Goal: Task Accomplishment & Management: Use online tool/utility

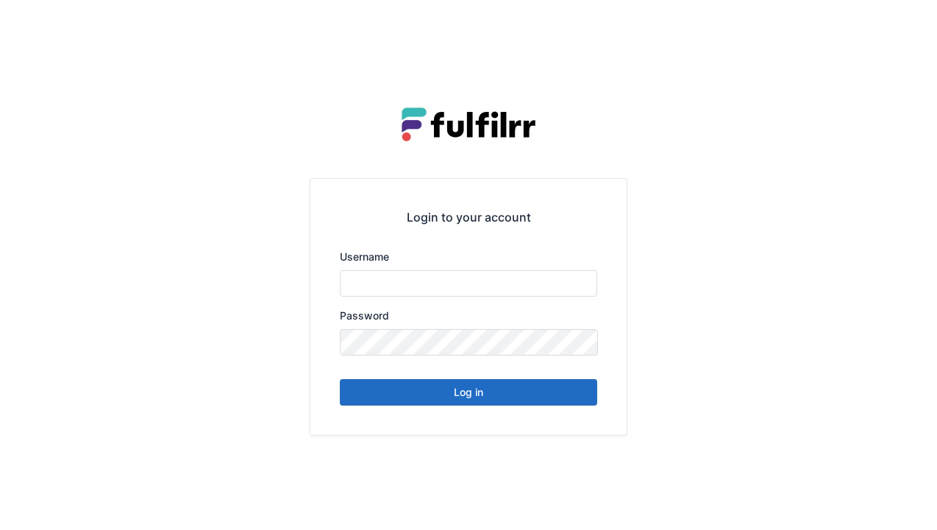
type input "******"
click at [455, 395] on button "Log in" at bounding box center [468, 392] width 257 height 26
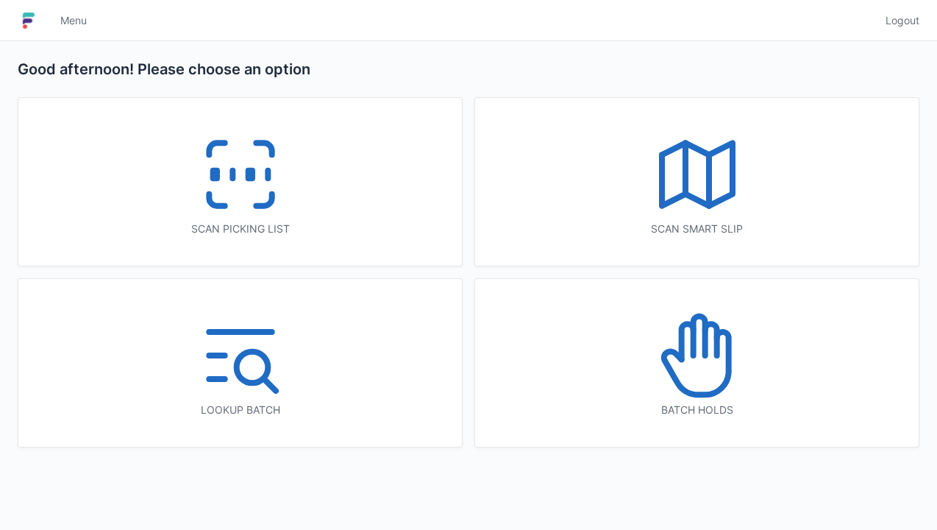
click at [699, 368] on icon at bounding box center [697, 355] width 94 height 94
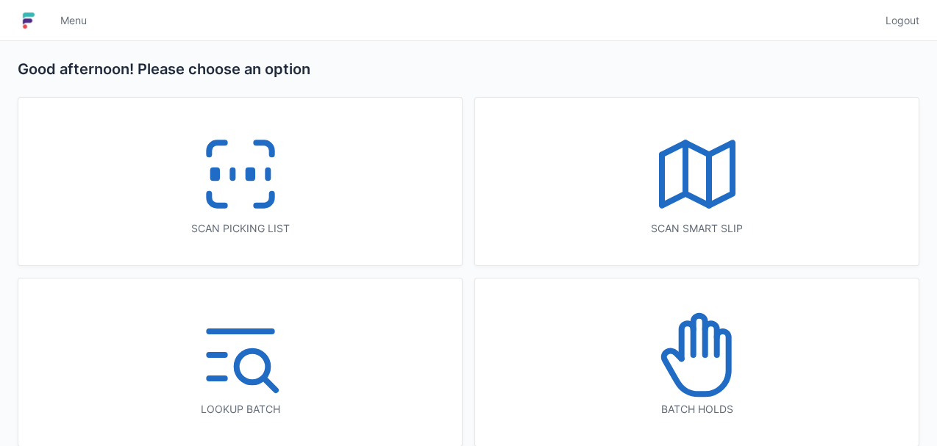
click at [702, 334] on icon at bounding box center [697, 355] width 94 height 94
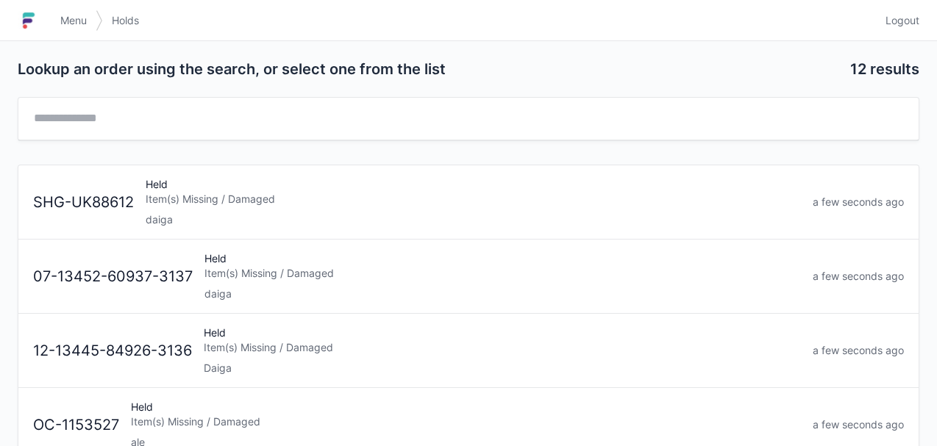
click at [565, 193] on div "Item(s) Missing / Damaged" at bounding box center [473, 199] width 655 height 15
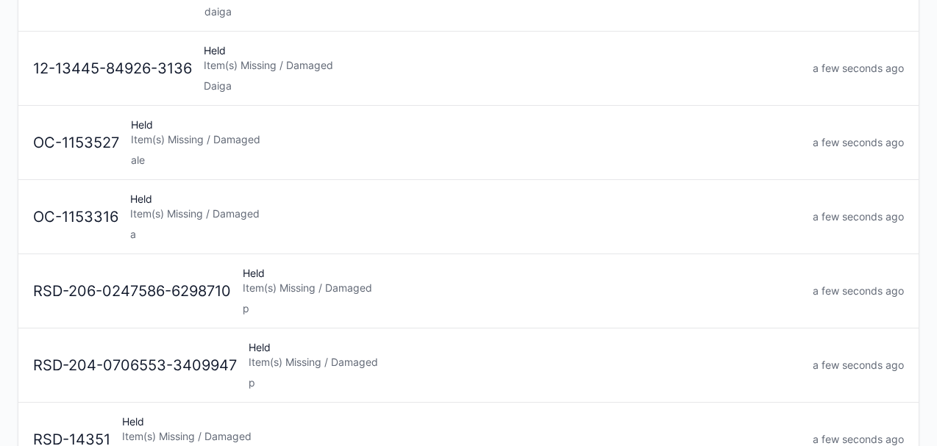
scroll to position [212, 0]
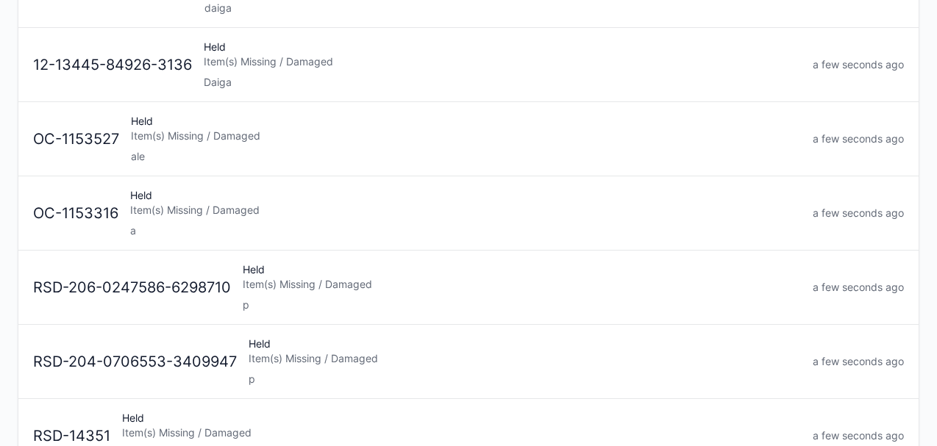
click at [530, 206] on div "Item(s) Missing / Damaged" at bounding box center [465, 210] width 671 height 15
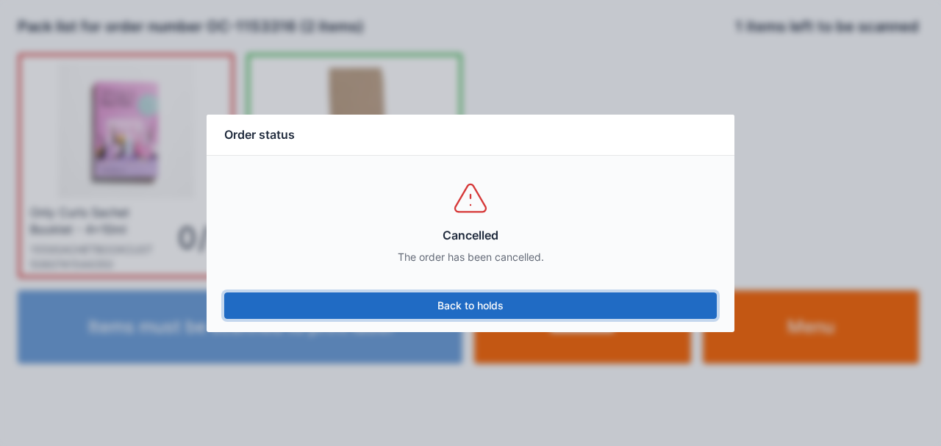
click at [503, 316] on link "Back to holds" at bounding box center [470, 306] width 493 height 26
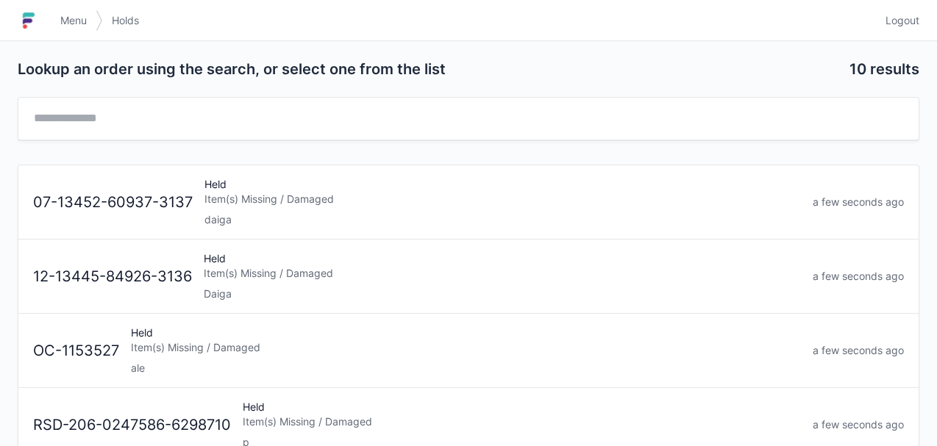
click at [298, 203] on div "Item(s) Missing / Damaged" at bounding box center [502, 199] width 596 height 15
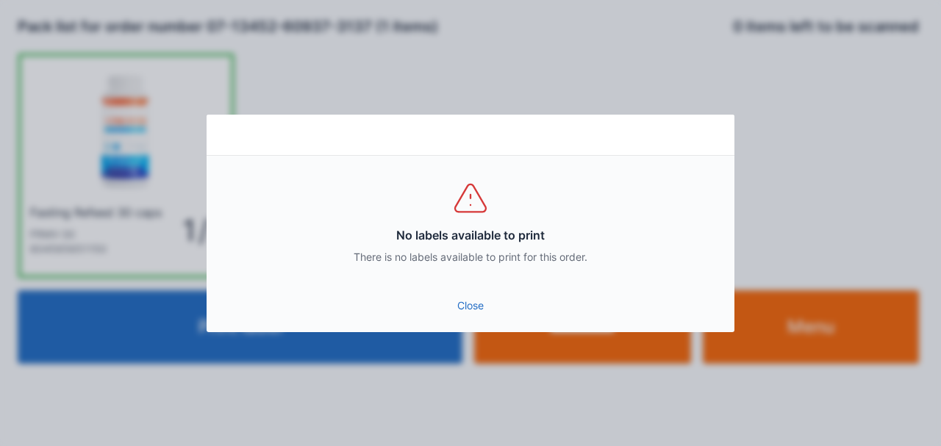
click at [500, 296] on link "Close" at bounding box center [470, 306] width 505 height 26
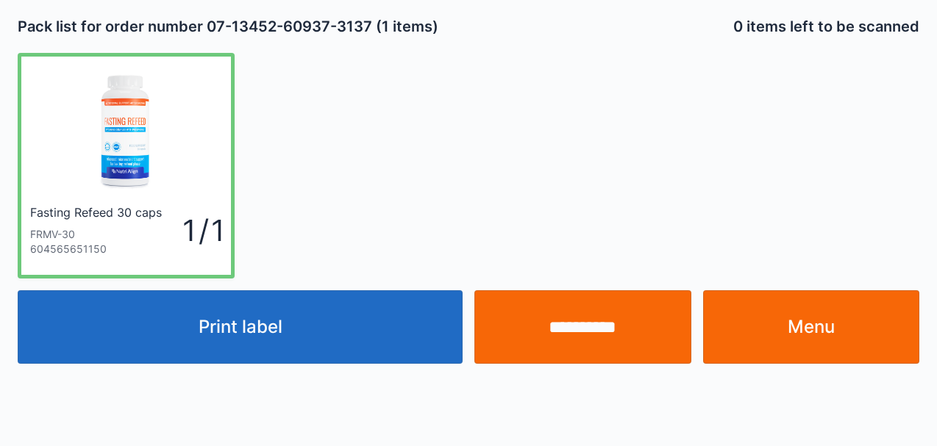
click at [842, 320] on link "Menu" at bounding box center [811, 328] width 217 height 74
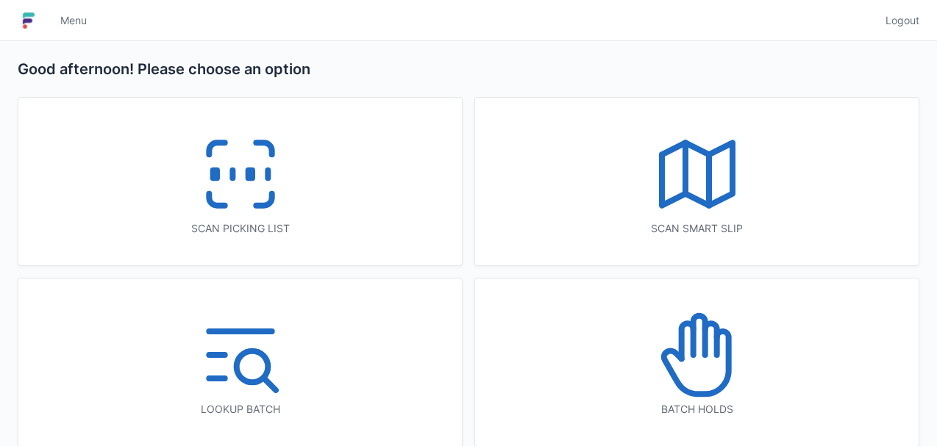
click at [670, 363] on icon at bounding box center [697, 355] width 94 height 94
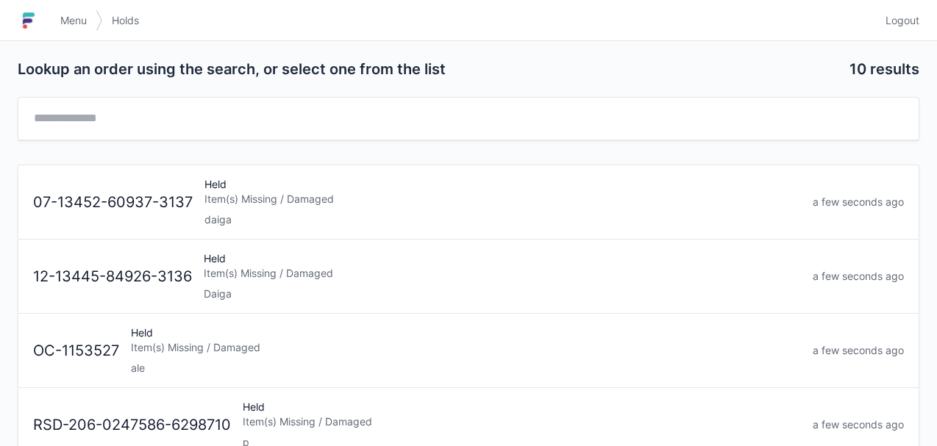
click at [396, 192] on div "Item(s) Missing / Damaged" at bounding box center [502, 199] width 596 height 15
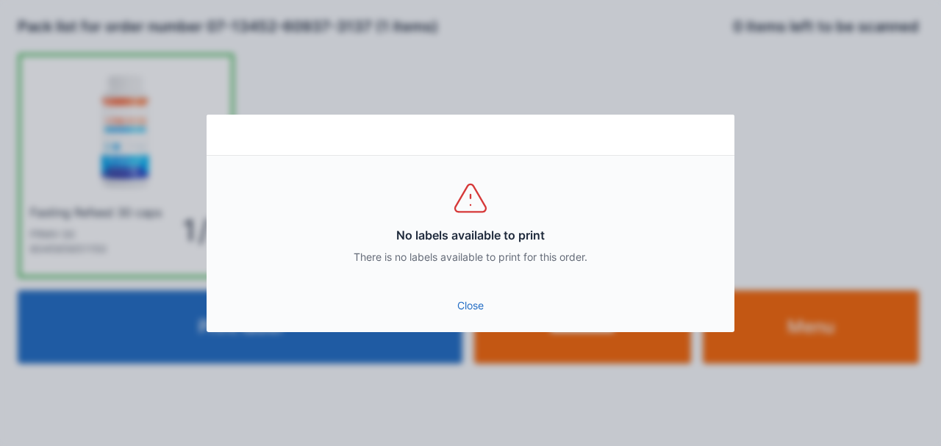
click at [462, 318] on link "Close" at bounding box center [470, 306] width 505 height 26
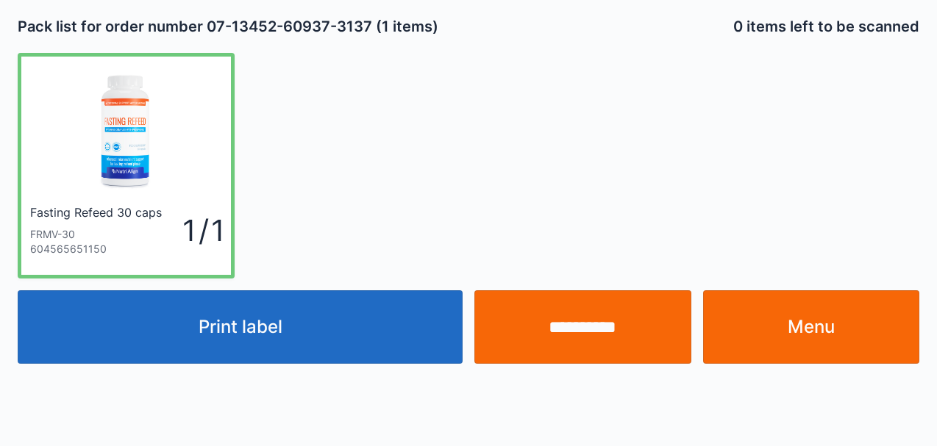
click at [824, 305] on link "Menu" at bounding box center [811, 328] width 217 height 74
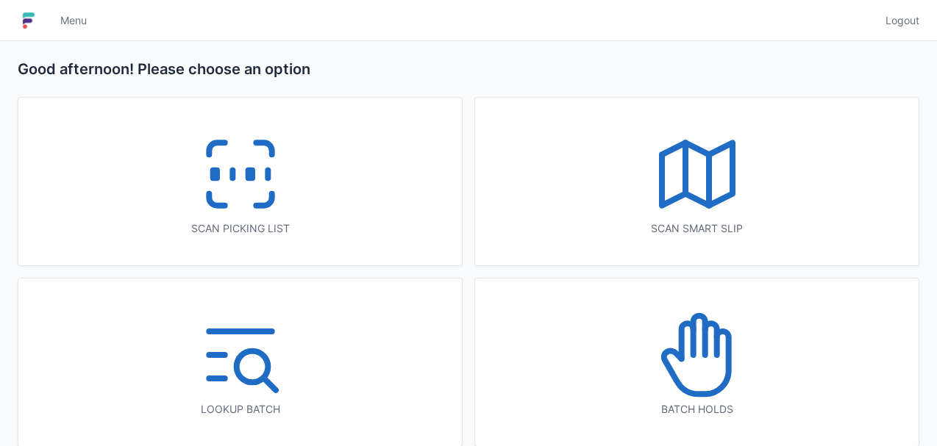
click at [694, 365] on icon at bounding box center [697, 355] width 94 height 94
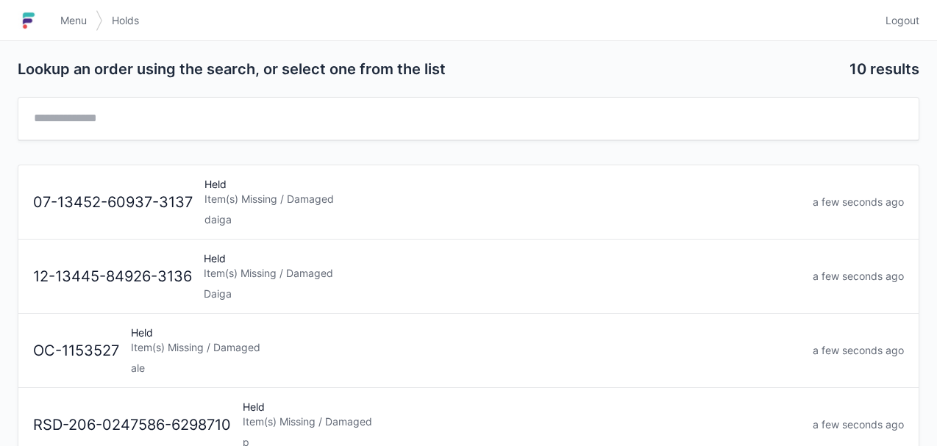
click at [393, 204] on div "Item(s) Missing / Damaged" at bounding box center [502, 199] width 596 height 15
click at [488, 214] on div "daiga" at bounding box center [502, 220] width 596 height 15
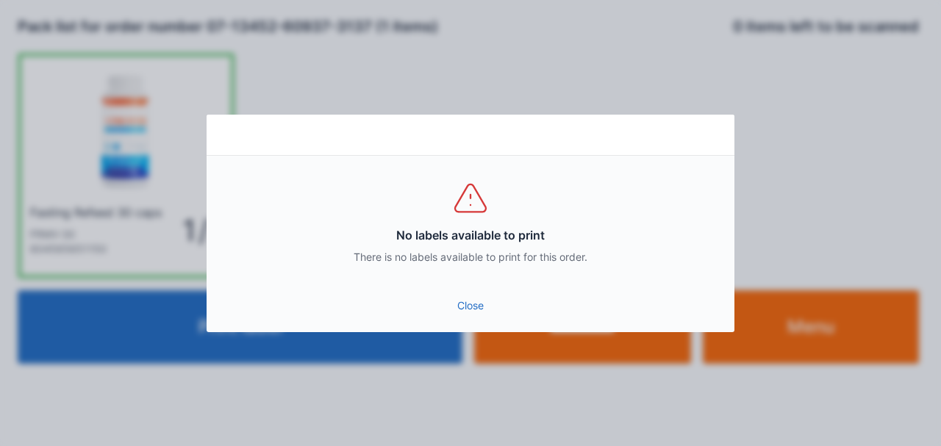
click at [481, 310] on link "Close" at bounding box center [470, 306] width 505 height 26
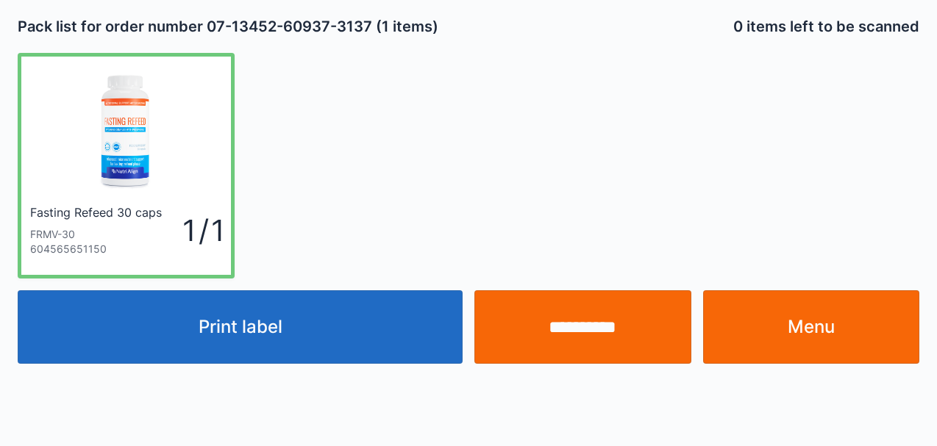
click at [802, 327] on link "Menu" at bounding box center [811, 328] width 217 height 74
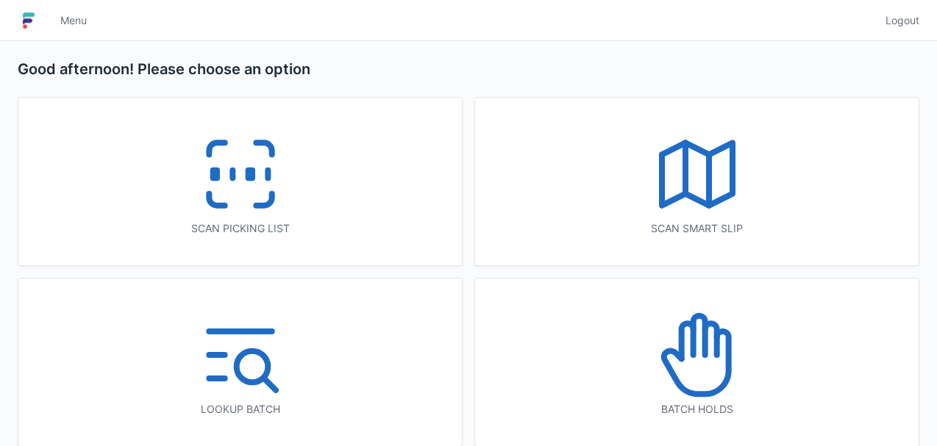
click at [708, 354] on icon at bounding box center [697, 355] width 94 height 94
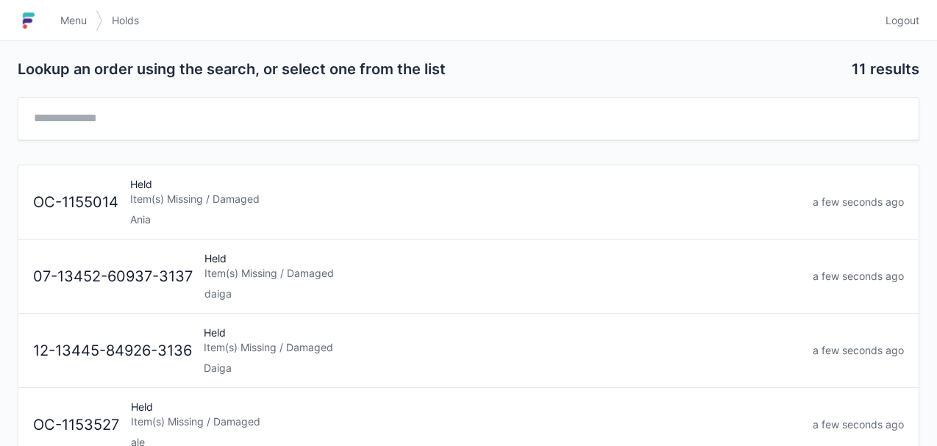
click at [491, 278] on div "Item(s) Missing / Damaged" at bounding box center [502, 273] width 596 height 15
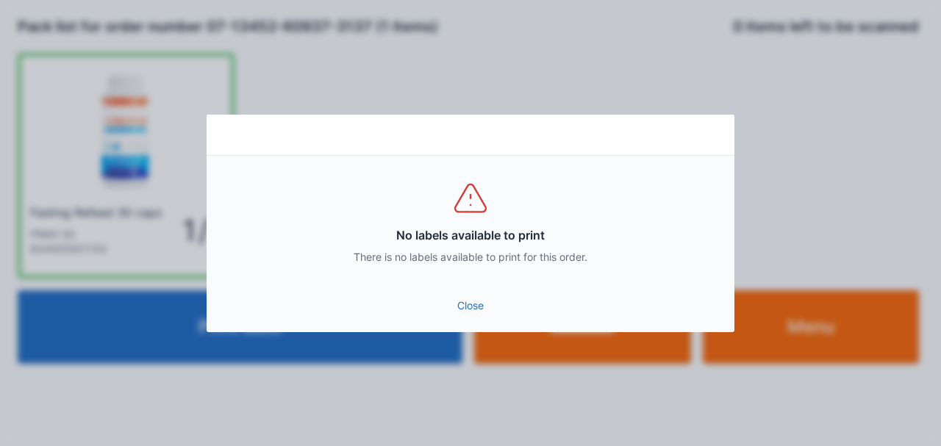
click at [470, 301] on link "Close" at bounding box center [470, 306] width 505 height 26
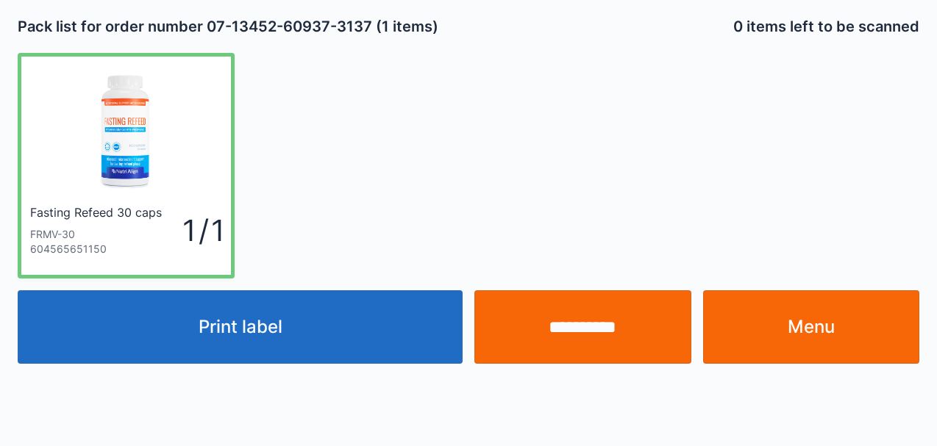
click at [813, 335] on link "Menu" at bounding box center [811, 328] width 217 height 74
